Goal: Task Accomplishment & Management: Use online tool/utility

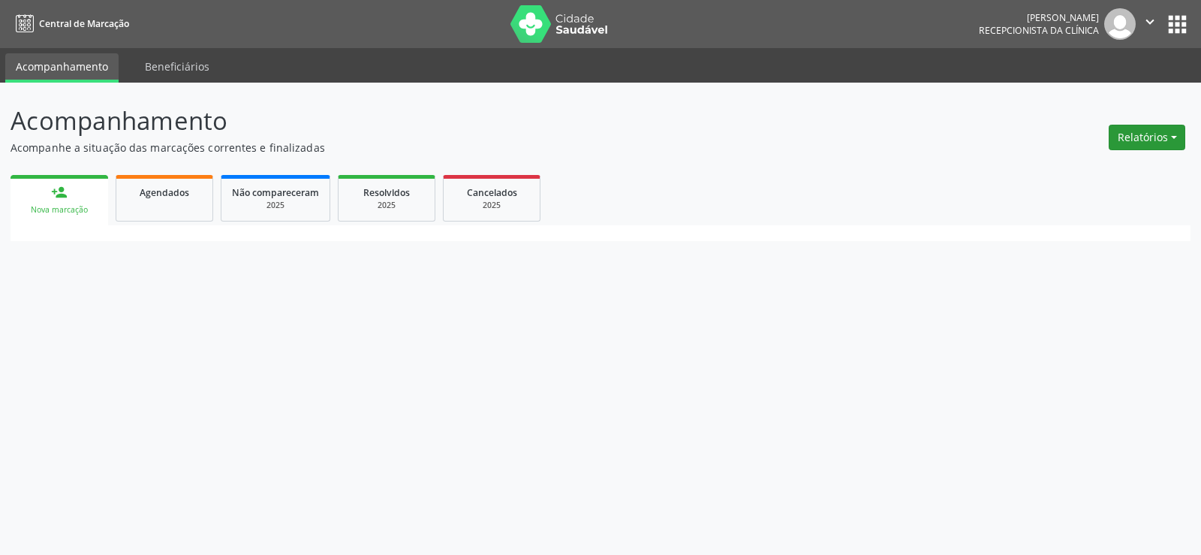
click at [1135, 130] on button "Relatórios" at bounding box center [1146, 138] width 77 height 26
click at [1072, 168] on link "Agendamentos" at bounding box center [1104, 169] width 161 height 21
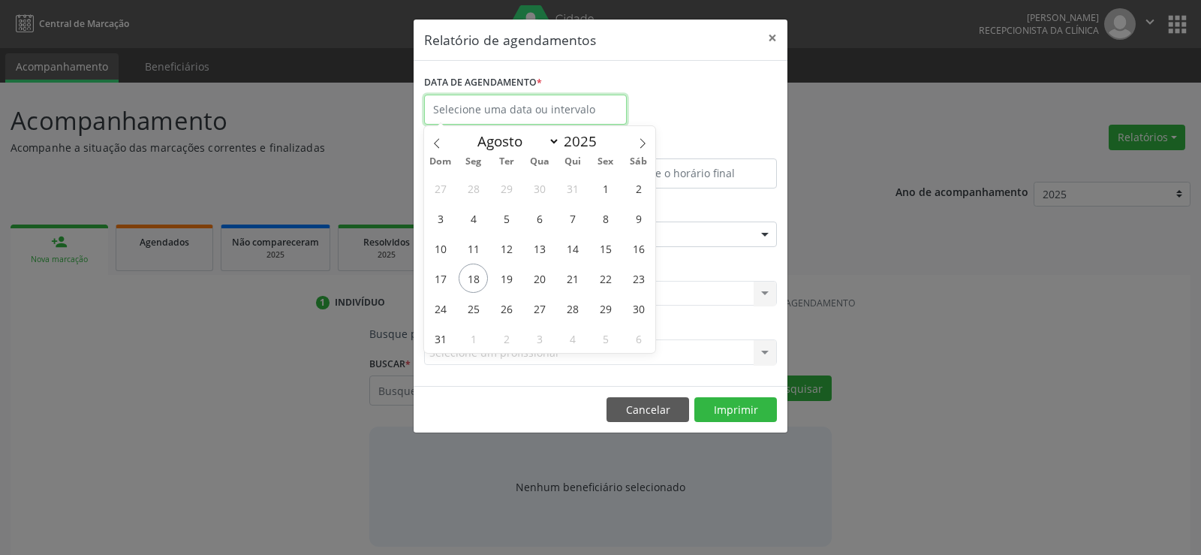
click at [543, 110] on input "text" at bounding box center [525, 110] width 203 height 30
click at [476, 276] on span "18" at bounding box center [473, 277] width 29 height 29
type input "[DATE]"
click at [476, 276] on span "18" at bounding box center [473, 277] width 29 height 29
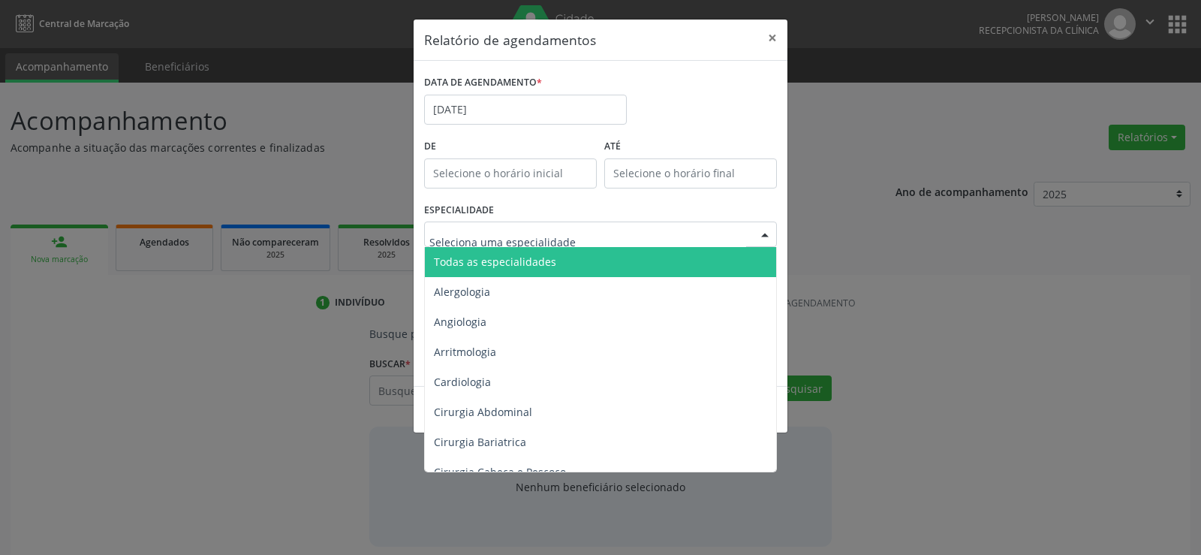
click at [534, 263] on span "Todas as especialidades" at bounding box center [495, 261] width 122 height 14
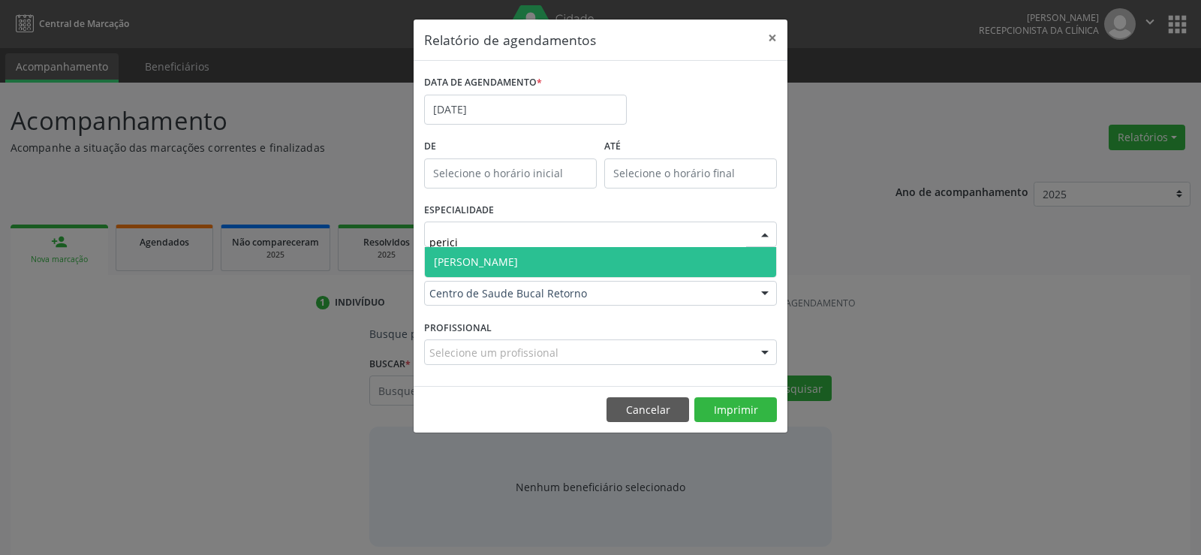
type input "pericia"
click at [535, 257] on span "[PERSON_NAME]" at bounding box center [600, 262] width 351 height 30
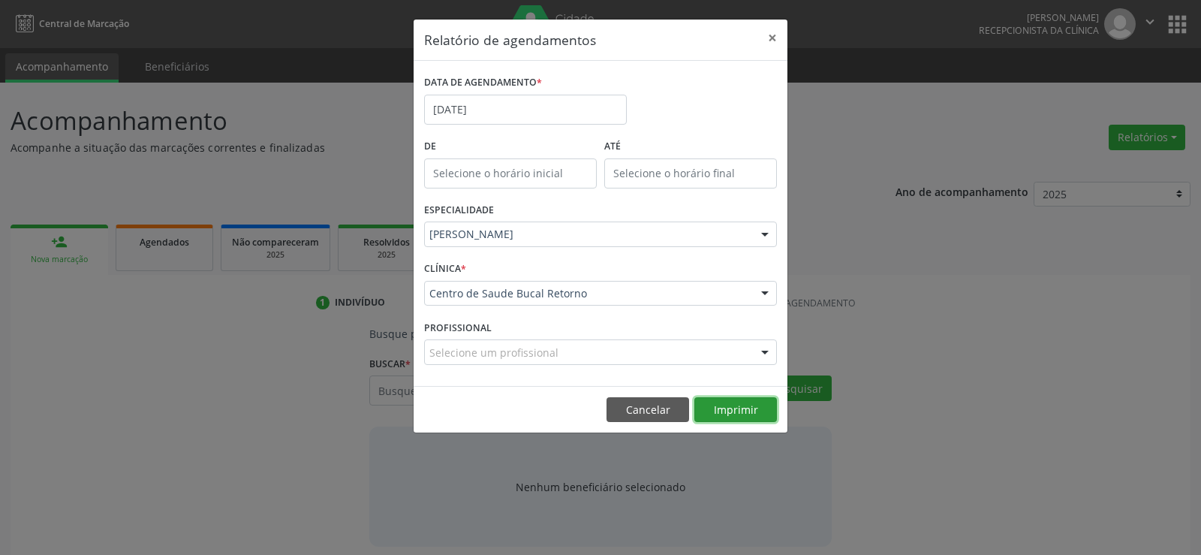
click at [730, 406] on button "Imprimir" at bounding box center [735, 410] width 83 height 26
click at [771, 39] on button "×" at bounding box center [772, 38] width 30 height 37
